Goal: Task Accomplishment & Management: Manage account settings

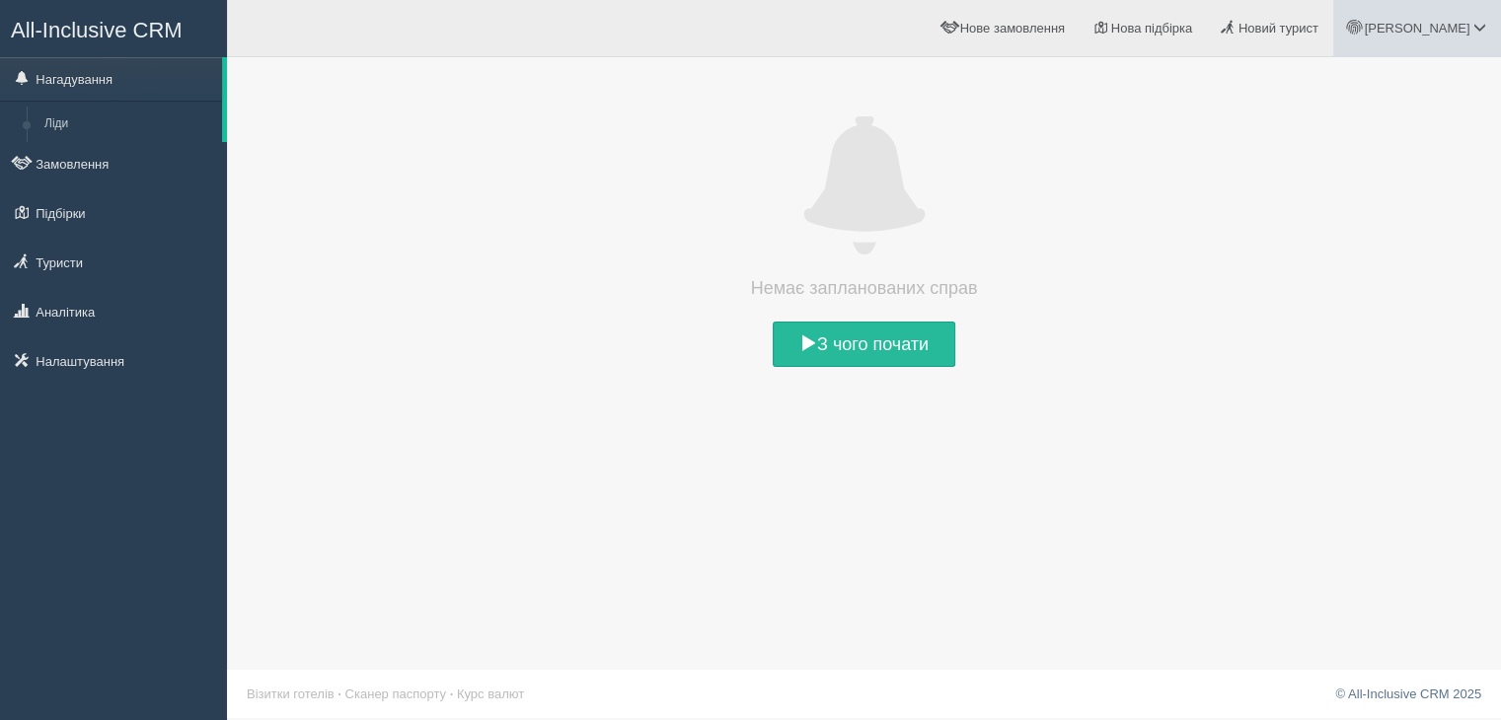
click at [1469, 25] on span "[PERSON_NAME]" at bounding box center [1417, 28] width 106 height 15
click at [1364, 76] on link "Мій профіль" at bounding box center [1392, 88] width 215 height 42
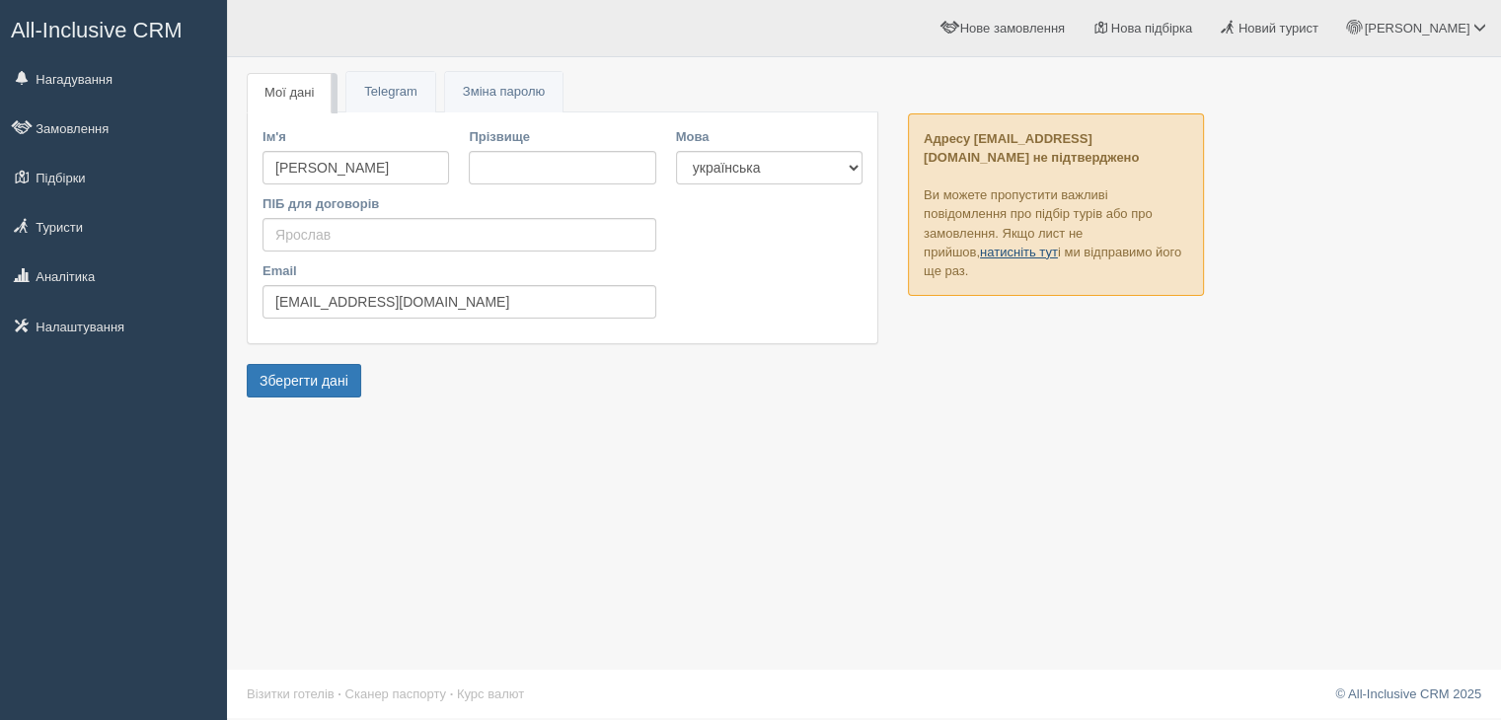
click at [980, 253] on link "натисніть тут" at bounding box center [1019, 252] width 78 height 15
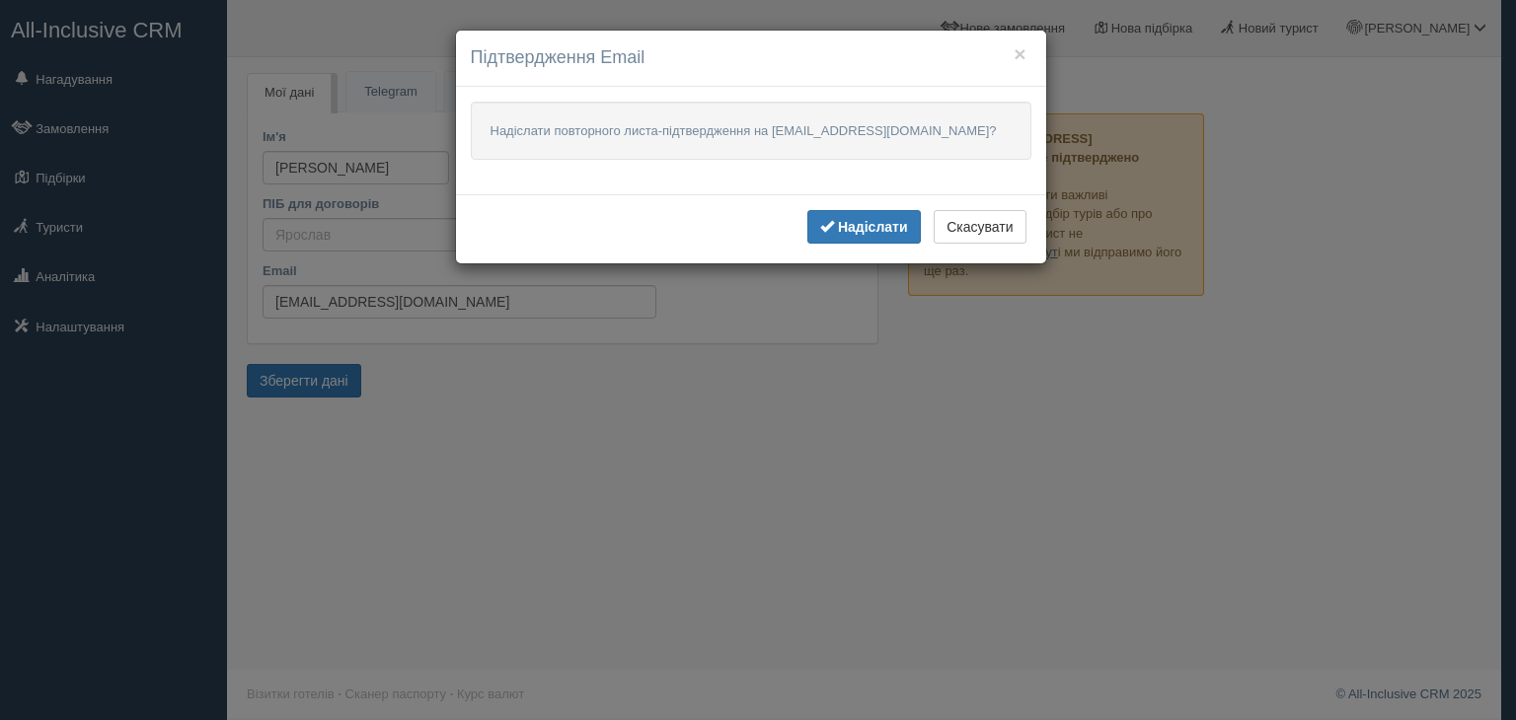
click at [756, 127] on p "Надіслати повторного листа-підтвердження на [EMAIL_ADDRESS][DOMAIN_NAME]?" at bounding box center [751, 131] width 560 height 58
click at [880, 226] on b "Надіслати" at bounding box center [873, 227] width 70 height 16
